Goal: Task Accomplishment & Management: Use online tool/utility

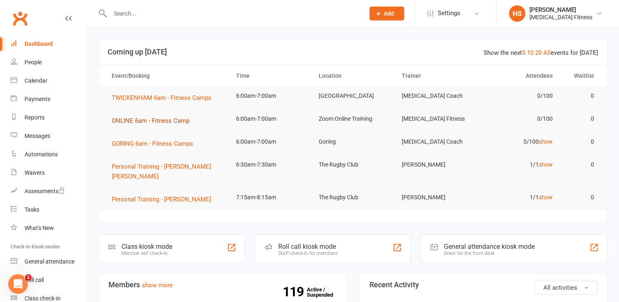
click at [170, 121] on span "ONLINE 6am - Fitness Camp" at bounding box center [151, 120] width 78 height 7
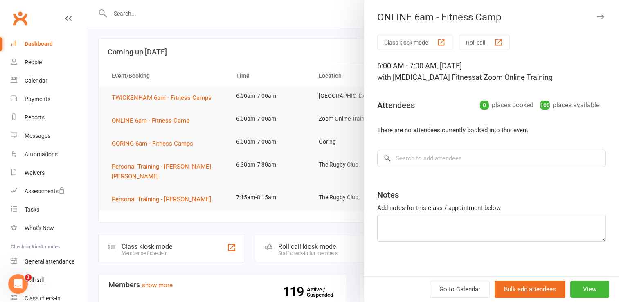
click at [407, 42] on button "Class kiosk mode" at bounding box center [414, 42] width 75 height 15
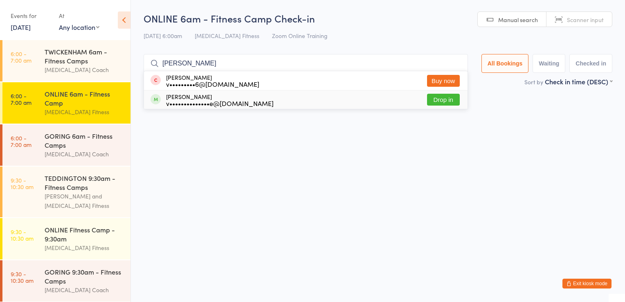
type input "vick"
click at [434, 99] on button "Drop in" at bounding box center [443, 100] width 33 height 12
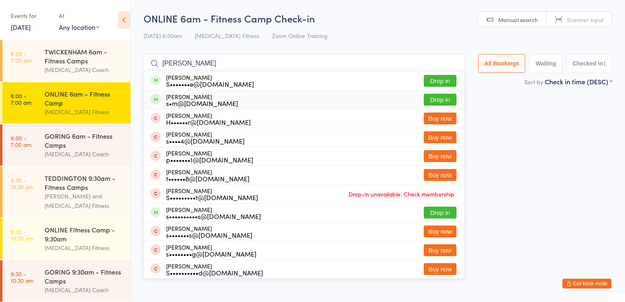
type input "sam"
click at [438, 102] on button "Drop in" at bounding box center [440, 100] width 33 height 12
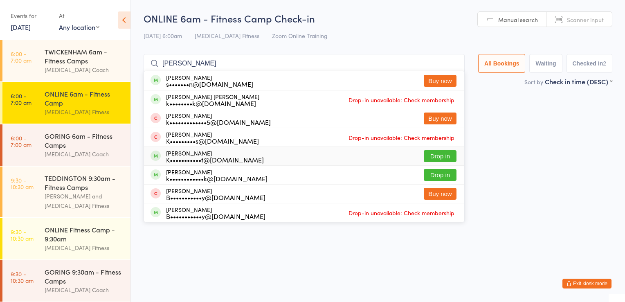
type input "karen"
click at [439, 155] on button "Drop in" at bounding box center [440, 156] width 33 height 12
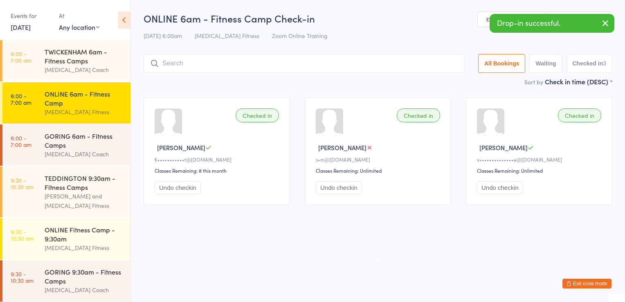
click at [604, 285] on button "Exit kiosk mode" at bounding box center [586, 284] width 49 height 10
